Goal: Complete application form: Complete application form

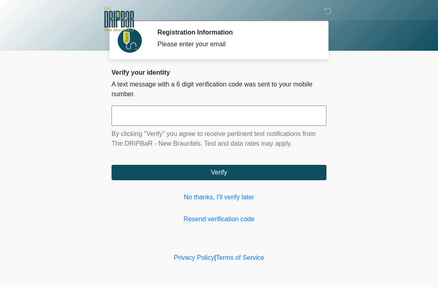
click at [267, 114] on input "text" at bounding box center [219, 116] width 215 height 20
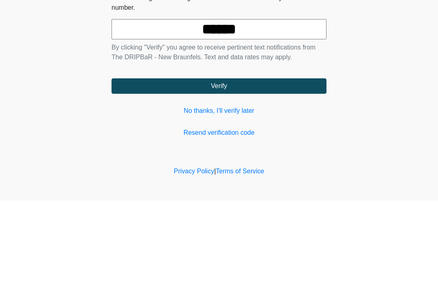
type input "******"
click at [273, 165] on button "Verify" at bounding box center [219, 172] width 215 height 15
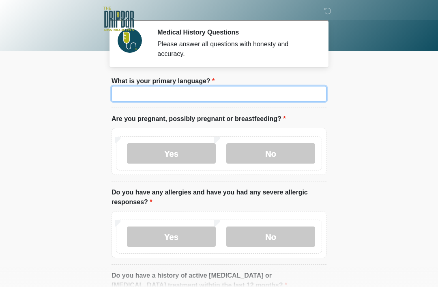
click at [248, 93] on input "What is your primary language?" at bounding box center [219, 93] width 215 height 15
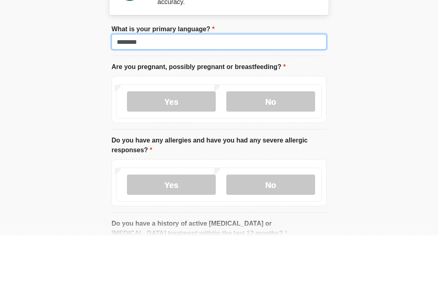
type input "*******"
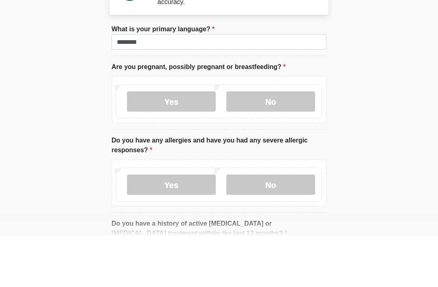
click at [259, 143] on label "No" at bounding box center [271, 153] width 89 height 20
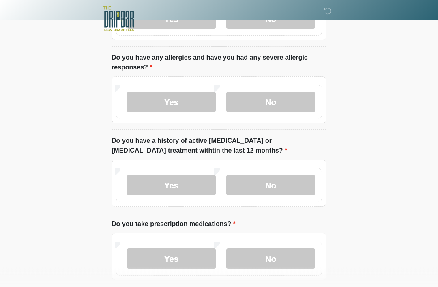
scroll to position [134, 0]
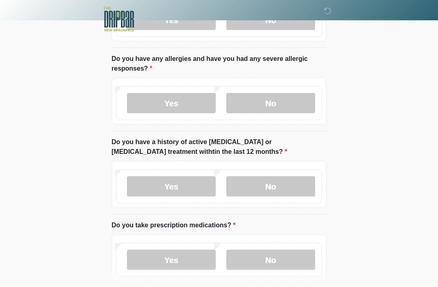
click at [285, 103] on label "No" at bounding box center [271, 103] width 89 height 20
click at [290, 180] on label "No" at bounding box center [271, 186] width 89 height 20
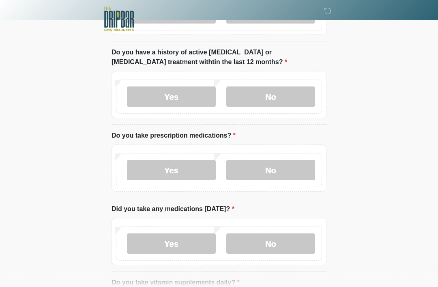
scroll to position [224, 0]
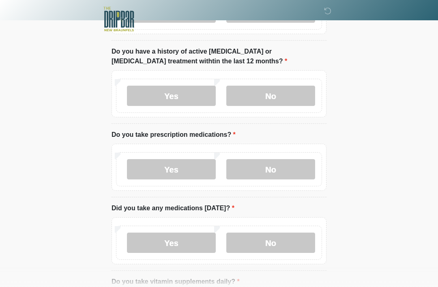
click at [298, 171] on label "No" at bounding box center [271, 169] width 89 height 20
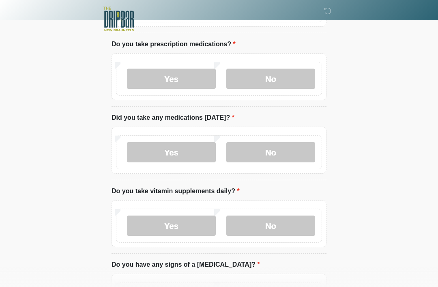
scroll to position [315, 0]
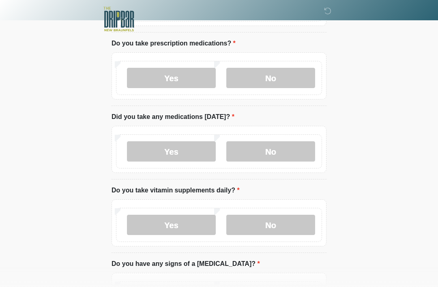
click at [304, 148] on label "No" at bounding box center [271, 151] width 89 height 20
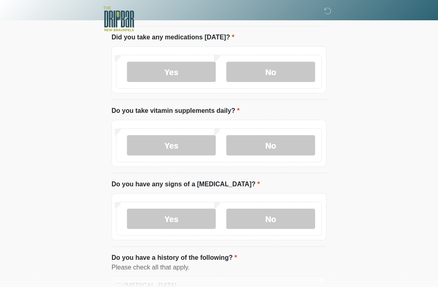
scroll to position [416, 0]
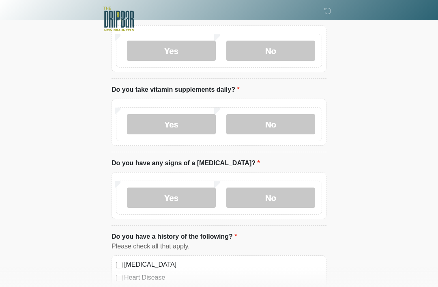
click at [189, 119] on label "Yes" at bounding box center [171, 124] width 89 height 20
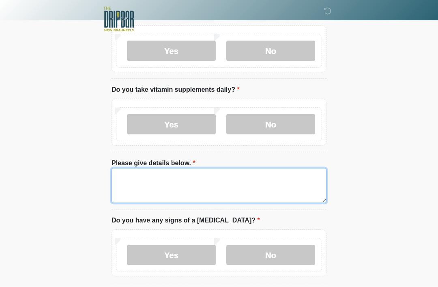
click at [227, 185] on textarea "Please give details below." at bounding box center [219, 185] width 215 height 35
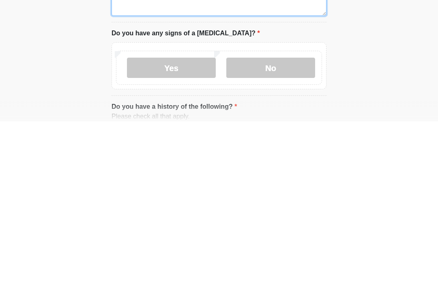
scroll to position [441, 0]
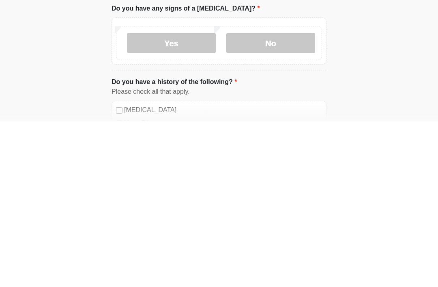
type textarea "*******"
click at [291, 199] on label "No" at bounding box center [271, 209] width 89 height 20
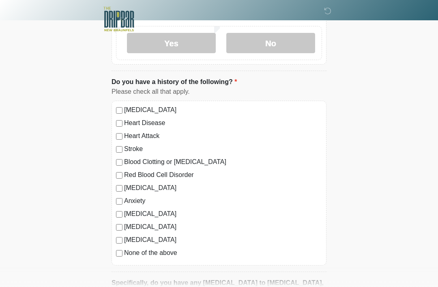
click at [125, 248] on label "None of the above" at bounding box center [223, 253] width 198 height 10
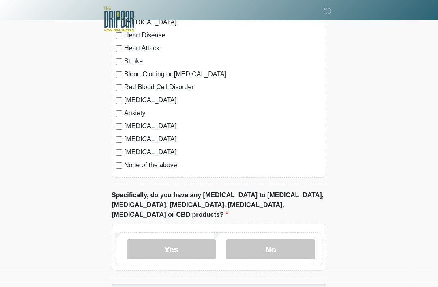
scroll to position [734, 0]
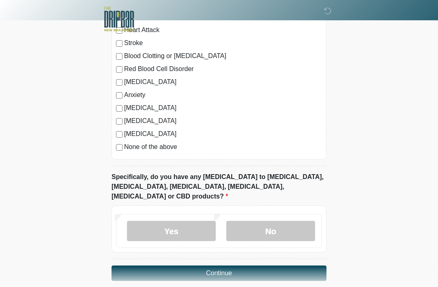
click at [275, 221] on label "No" at bounding box center [271, 231] width 89 height 20
click at [238, 266] on button "Continue" at bounding box center [219, 273] width 215 height 15
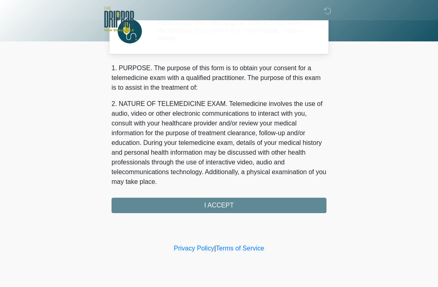
scroll to position [0, 0]
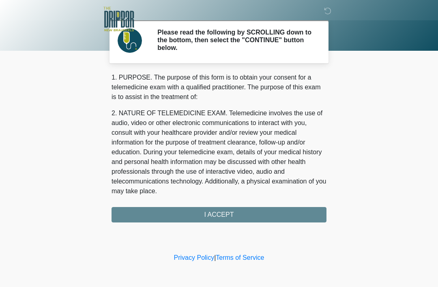
click at [302, 212] on div "1. PURPOSE. The purpose of this form is to obtain your consent for a telemedici…" at bounding box center [219, 148] width 215 height 150
click at [264, 214] on div "1. PURPOSE. The purpose of this form is to obtain your consent for a telemedici…" at bounding box center [219, 148] width 215 height 150
click at [220, 213] on div "1. PURPOSE. The purpose of this form is to obtain your consent for a telemedici…" at bounding box center [219, 148] width 215 height 150
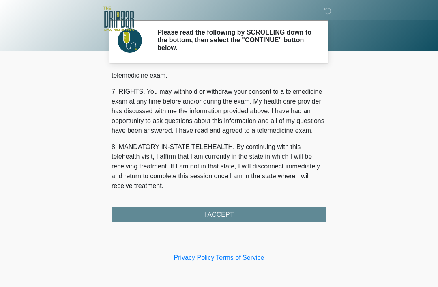
scroll to position [356, 0]
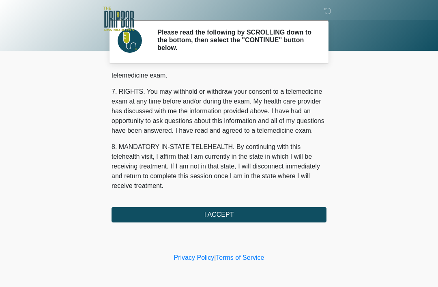
click at [226, 211] on button "I ACCEPT" at bounding box center [219, 214] width 215 height 15
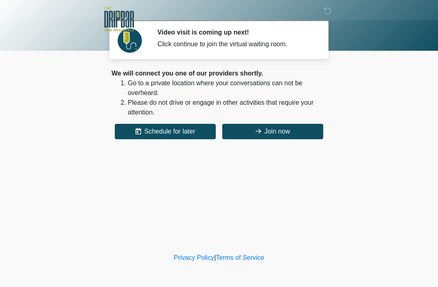
click at [273, 127] on button "Join now" at bounding box center [272, 131] width 101 height 15
